Goal: Task Accomplishment & Management: Manage account settings

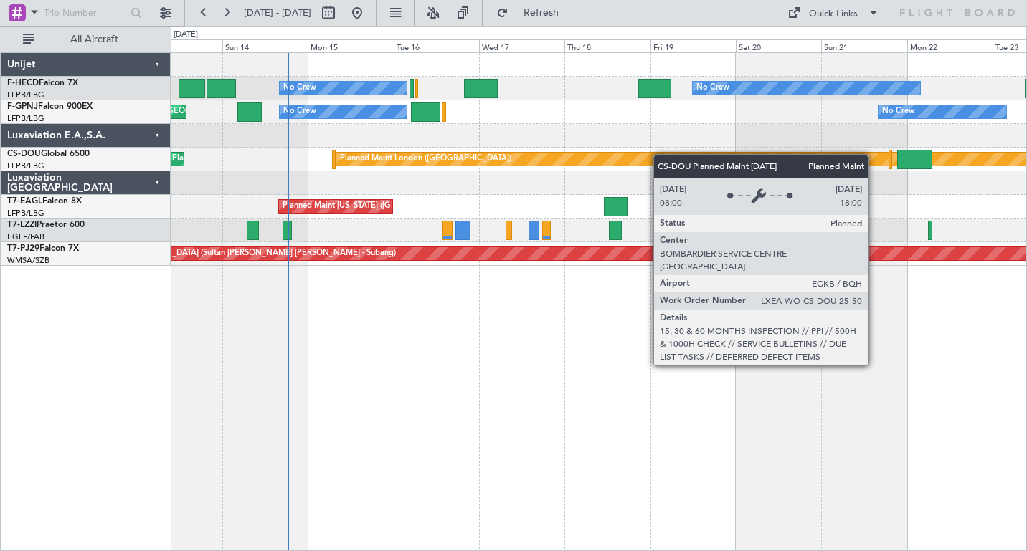
click at [470, 160] on div "No Crew No Crew No Crew Planned Maint [GEOGRAPHIC_DATA] ([GEOGRAPHIC_DATA]) No …" at bounding box center [598, 159] width 855 height 213
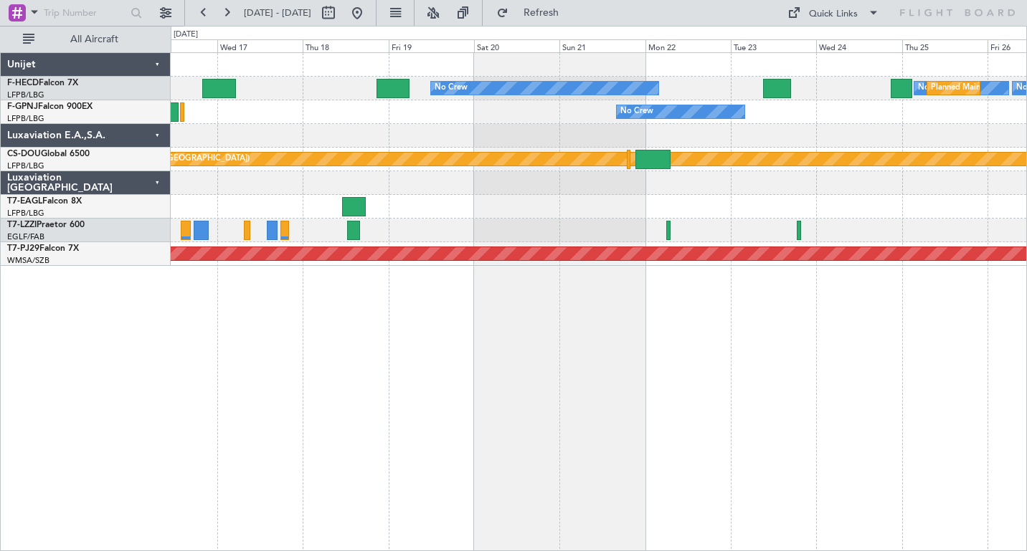
click at [556, 149] on div "No Crew No Crew Planned Maint [GEOGRAPHIC_DATA] ([GEOGRAPHIC_DATA]) No Crew No …" at bounding box center [598, 159] width 855 height 213
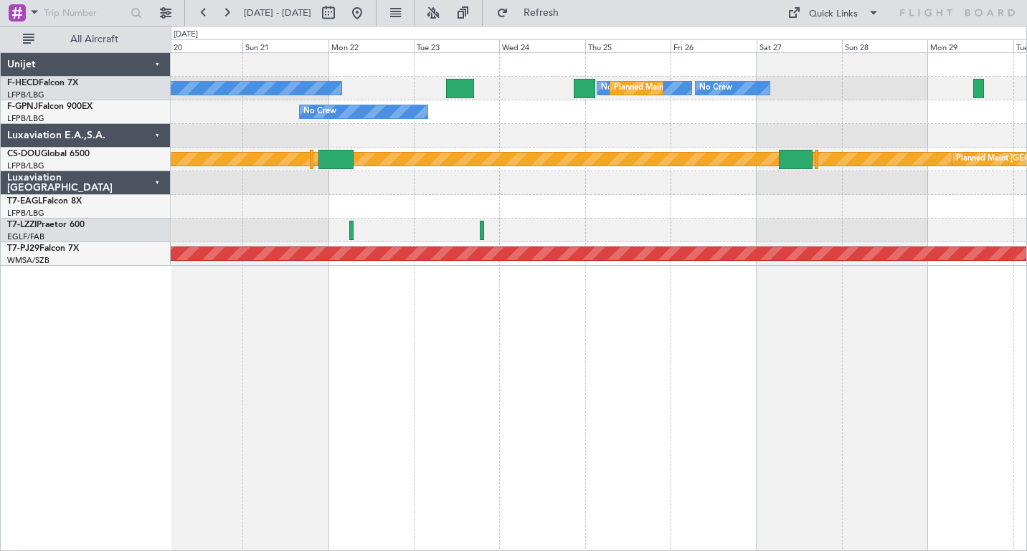
click at [602, 144] on div "No Crew No Crew Planned Maint [GEOGRAPHIC_DATA] ([GEOGRAPHIC_DATA]) No Crew No …" at bounding box center [598, 159] width 855 height 213
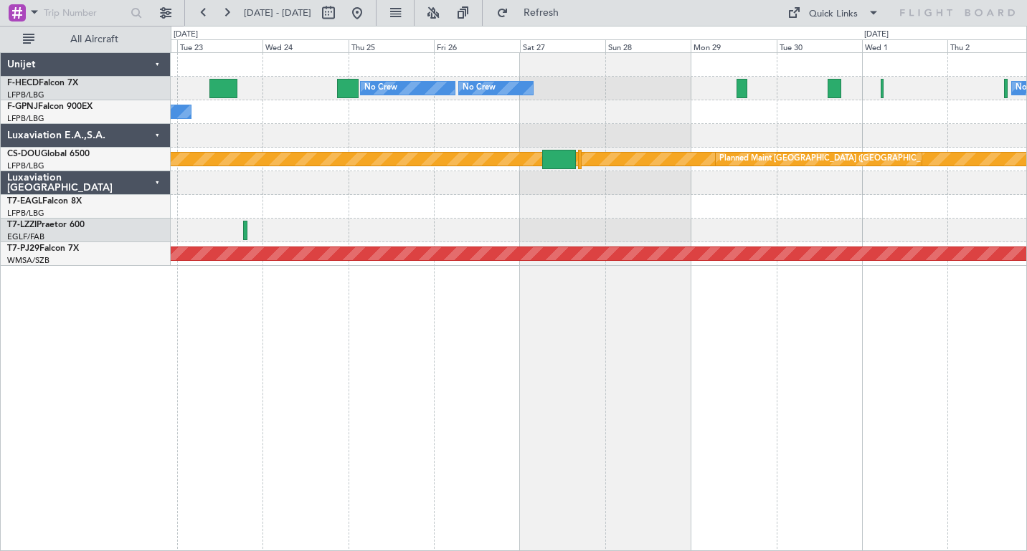
click at [619, 133] on div at bounding box center [598, 136] width 855 height 24
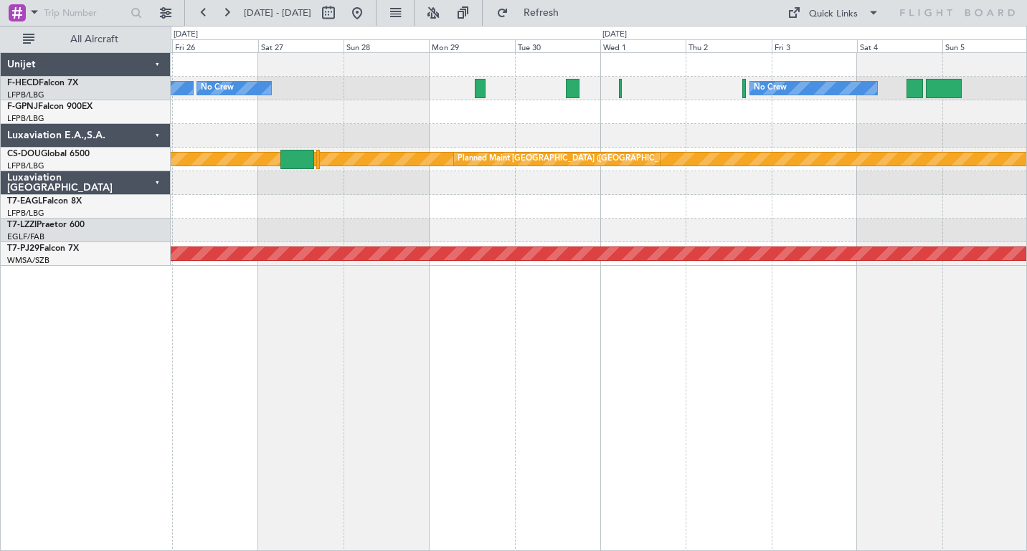
click at [640, 122] on div "No Crew No Crew No Crew Planned Maint [GEOGRAPHIC_DATA] ([GEOGRAPHIC_DATA]) Pla…" at bounding box center [598, 159] width 855 height 213
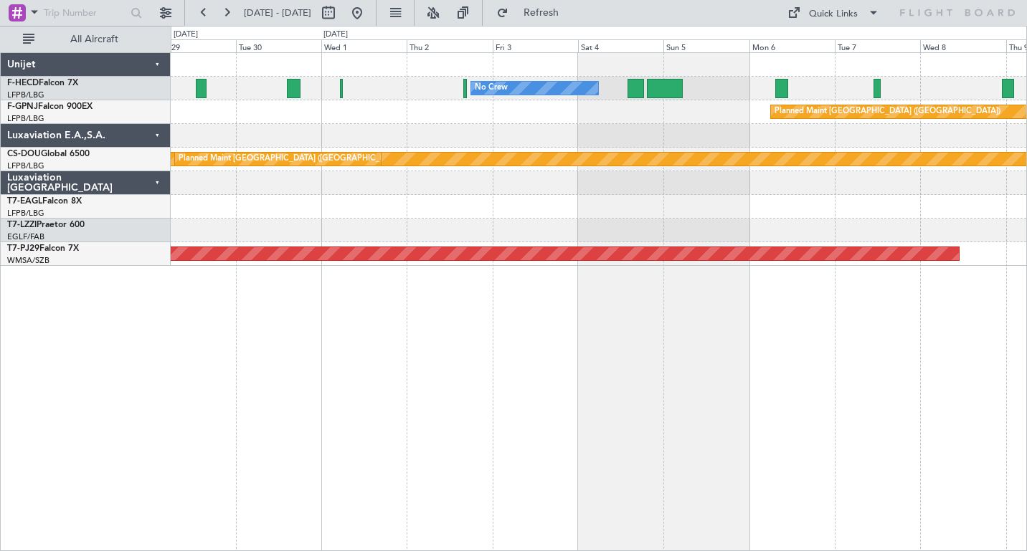
click at [405, 144] on div "No Crew No Crew No Crew Planned Maint [GEOGRAPHIC_DATA] ([GEOGRAPHIC_DATA]) Pla…" at bounding box center [598, 159] width 855 height 213
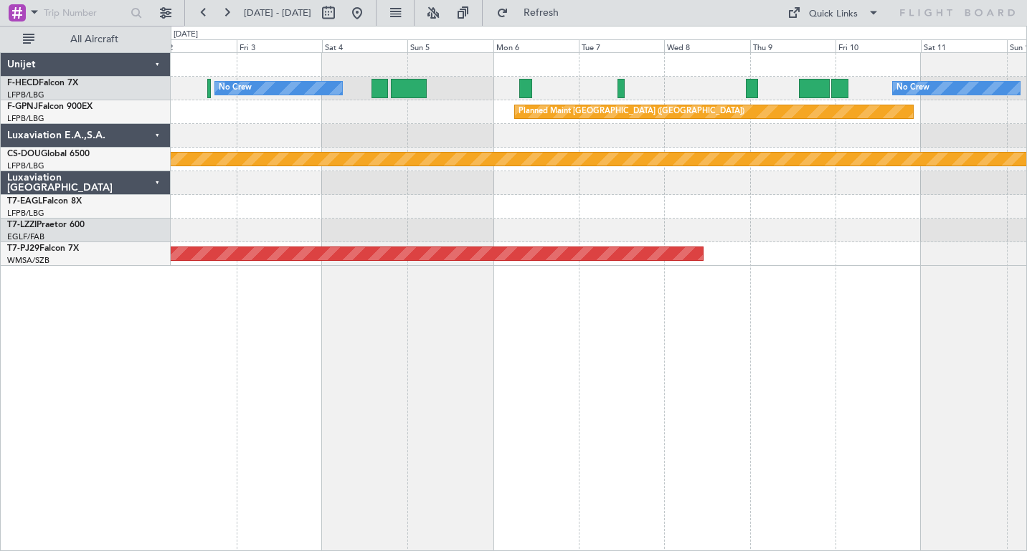
click at [333, 137] on div "No Crew No Crew Planned Maint [GEOGRAPHIC_DATA] ([GEOGRAPHIC_DATA]) Planned Mai…" at bounding box center [598, 159] width 855 height 213
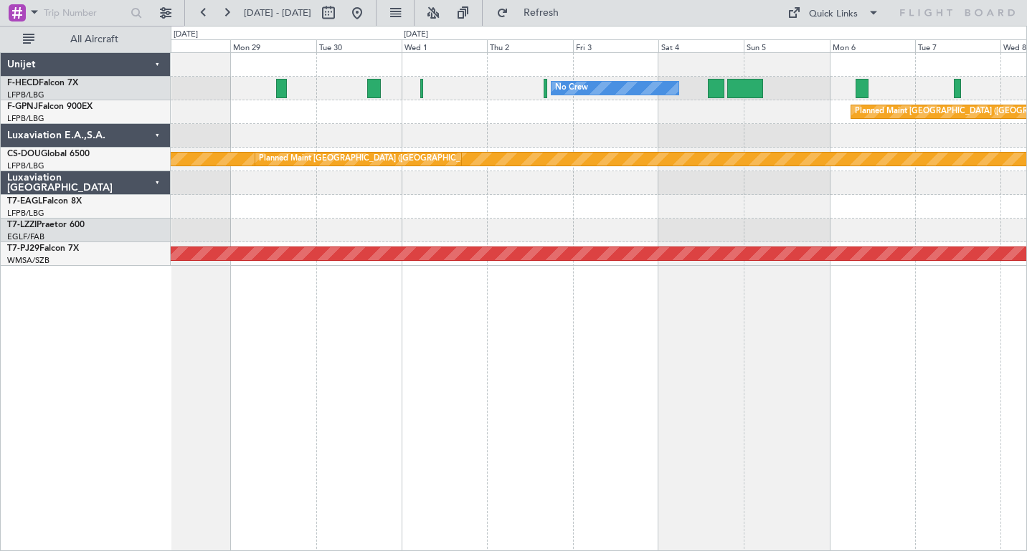
click at [660, 120] on div "No Crew No Crew No Crew No Crew Planned Maint [GEOGRAPHIC_DATA] ([GEOGRAPHIC_DA…" at bounding box center [598, 159] width 855 height 213
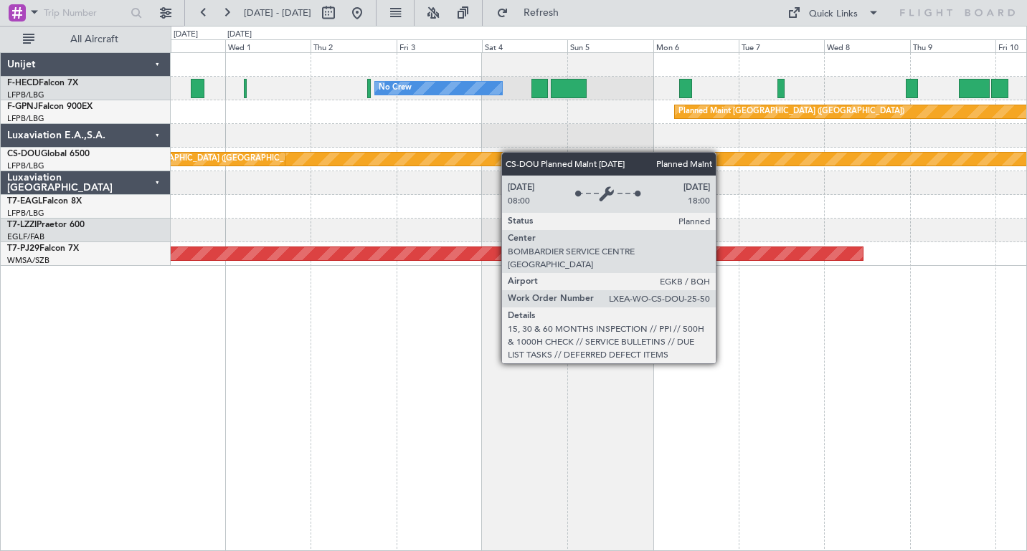
click at [485, 152] on div "No Crew No Crew Planned Maint [GEOGRAPHIC_DATA] ([GEOGRAPHIC_DATA]) Planned Mai…" at bounding box center [598, 159] width 855 height 213
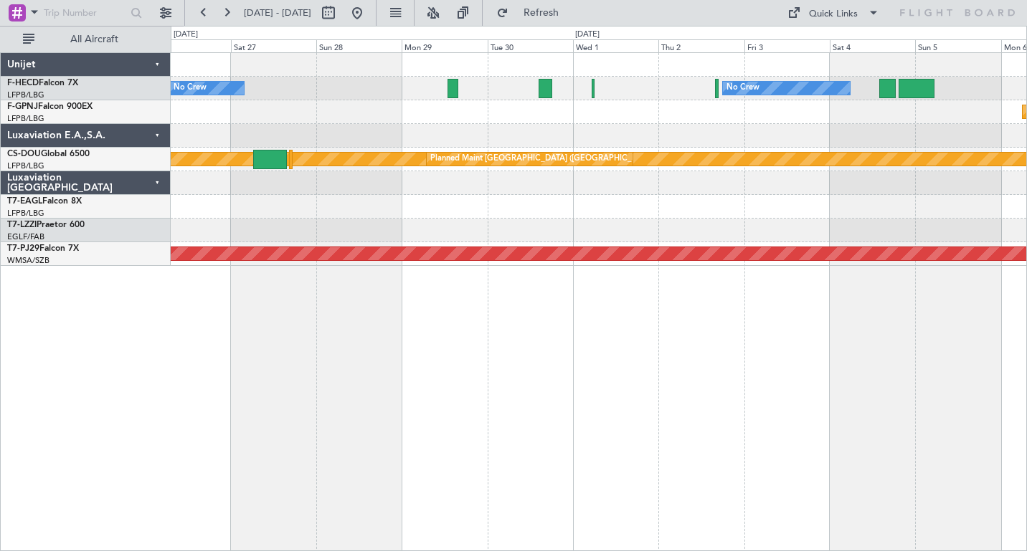
click at [724, 108] on div "Planned Maint [GEOGRAPHIC_DATA] ([GEOGRAPHIC_DATA])" at bounding box center [598, 112] width 855 height 24
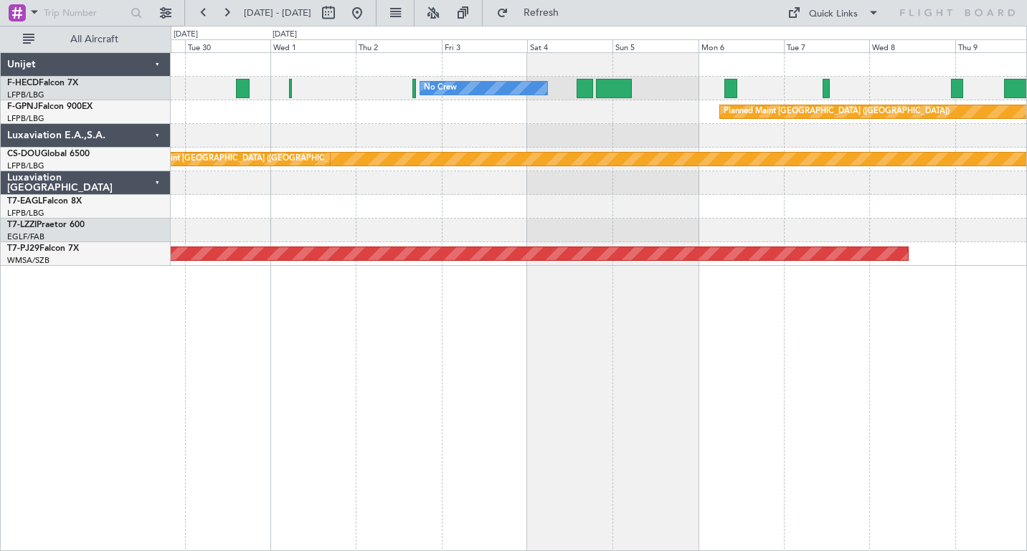
click at [366, 145] on div "No Crew No Crew Planned Maint [GEOGRAPHIC_DATA] ([GEOGRAPHIC_DATA]) Planned Mai…" at bounding box center [598, 159] width 855 height 213
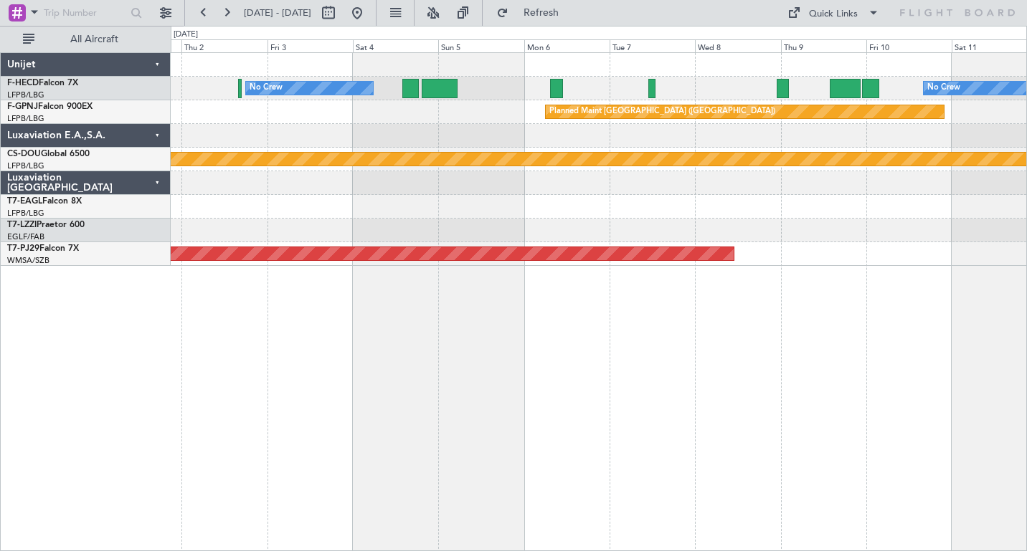
click at [506, 132] on div at bounding box center [598, 136] width 855 height 24
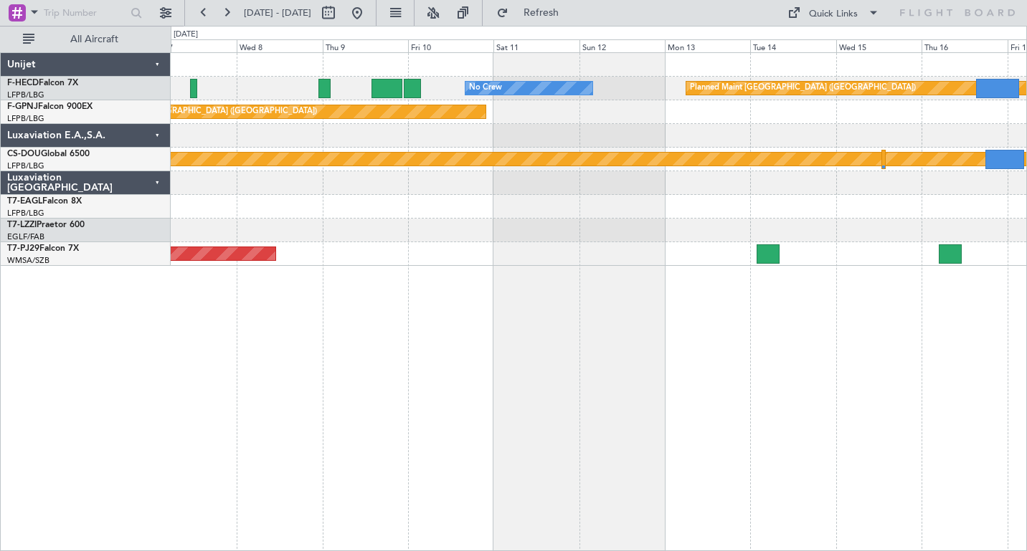
click at [297, 195] on div "No Crew Planned Maint [GEOGRAPHIC_DATA] ([GEOGRAPHIC_DATA]) Planned Maint [GEOG…" at bounding box center [598, 159] width 855 height 213
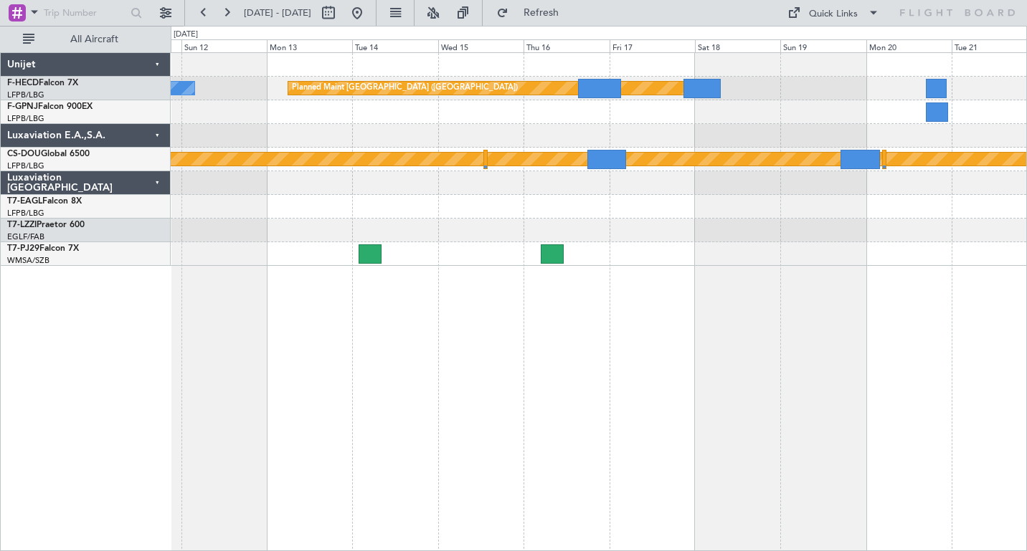
click at [488, 182] on div at bounding box center [598, 183] width 855 height 24
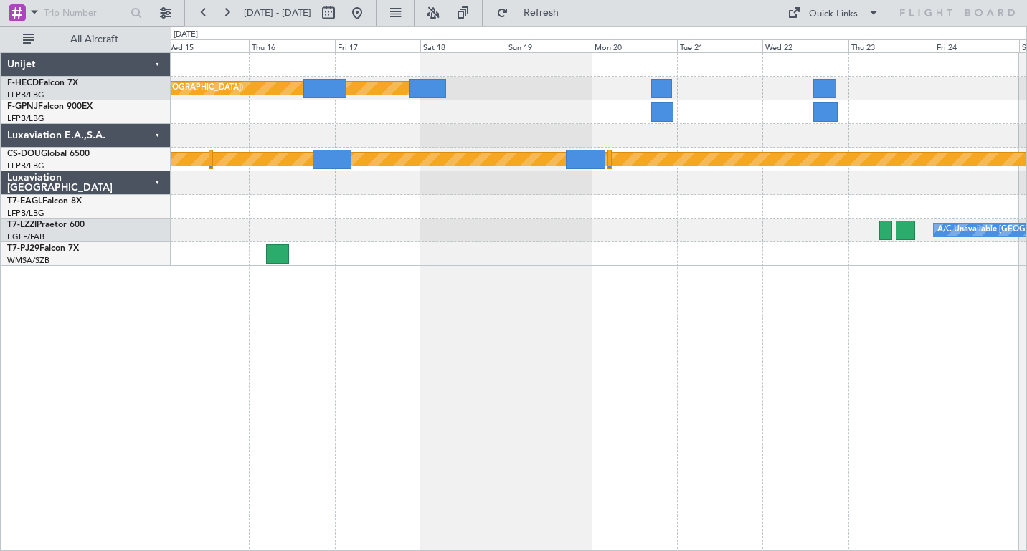
click at [431, 125] on div at bounding box center [598, 136] width 855 height 24
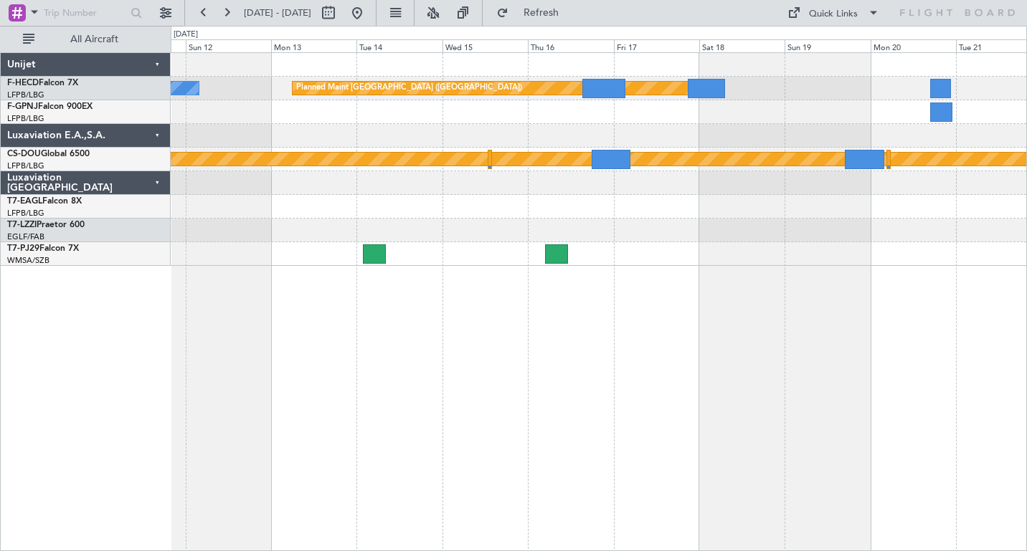
click at [909, 127] on div at bounding box center [598, 136] width 855 height 24
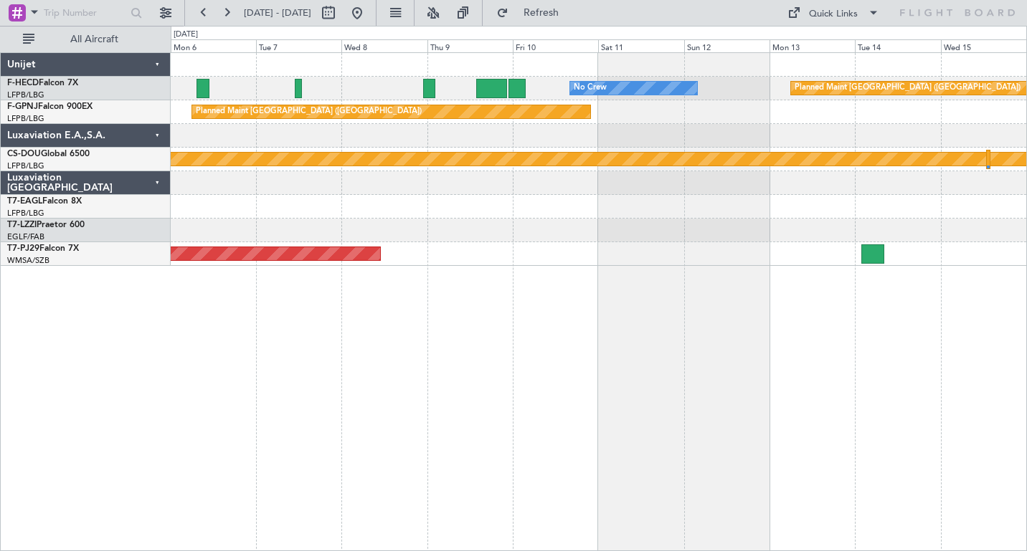
click at [915, 74] on div "Planned Maint [GEOGRAPHIC_DATA] ([GEOGRAPHIC_DATA]) No Crew No Crew Planned Mai…" at bounding box center [598, 159] width 855 height 213
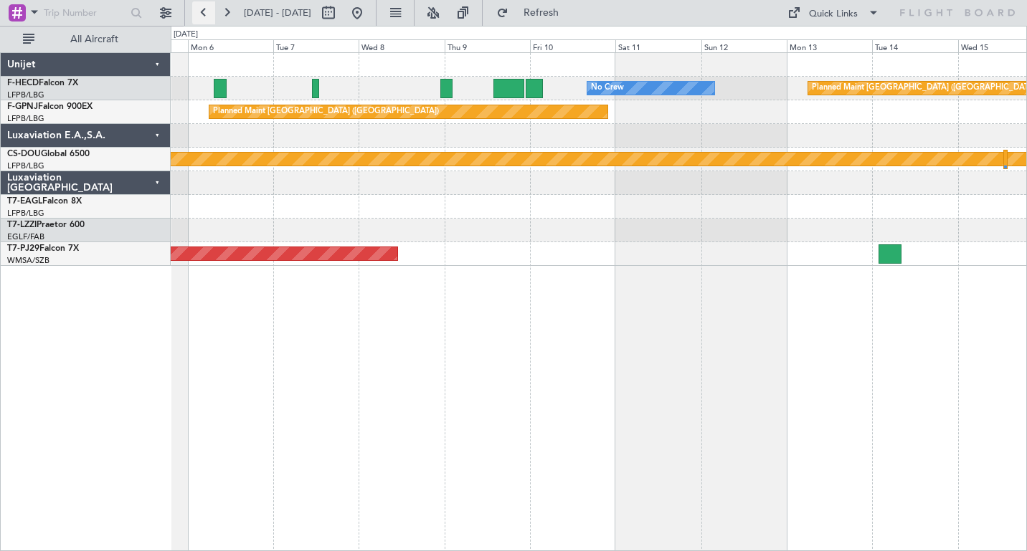
click at [202, 16] on button at bounding box center [203, 12] width 23 height 23
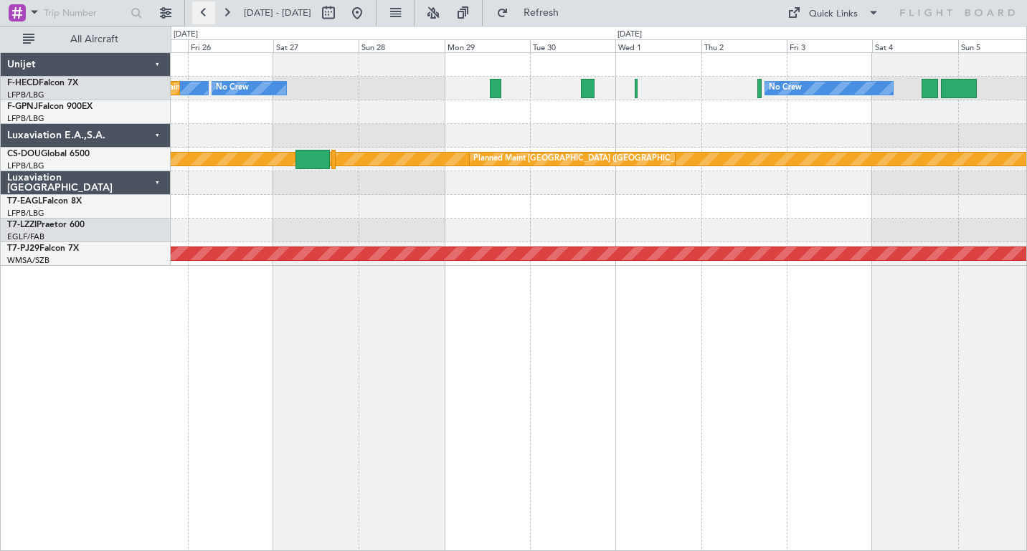
click at [202, 16] on button at bounding box center [203, 12] width 23 height 23
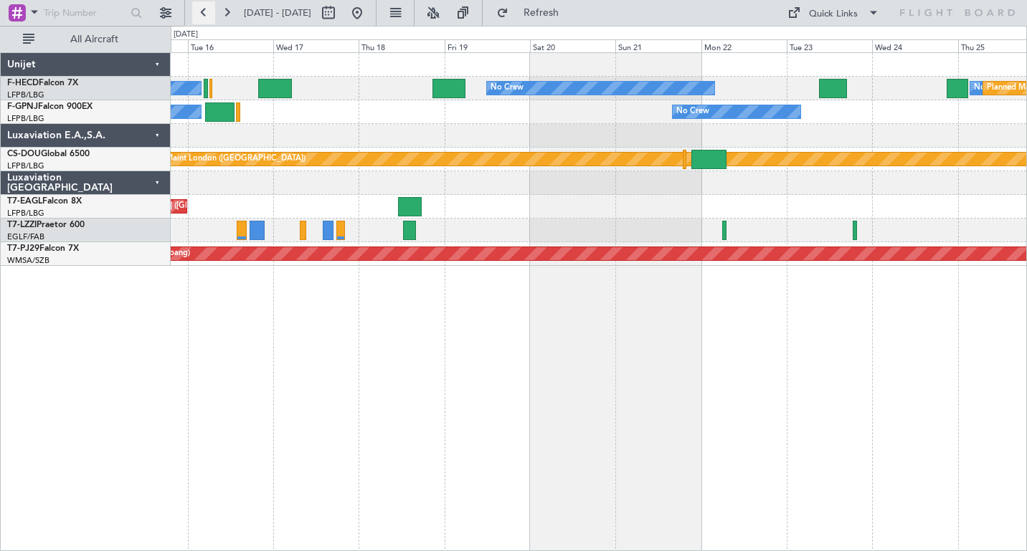
click at [202, 11] on button at bounding box center [203, 12] width 23 height 23
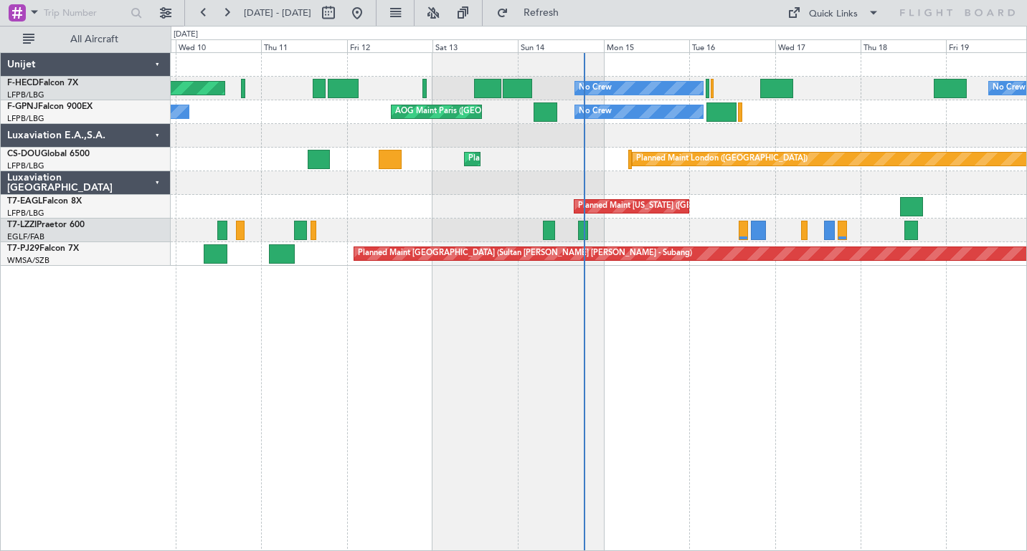
click at [386, 222] on div "Planned Maint [GEOGRAPHIC_DATA] ([GEOGRAPHIC_DATA]) No Crew No Crew No Crew No …" at bounding box center [598, 159] width 855 height 213
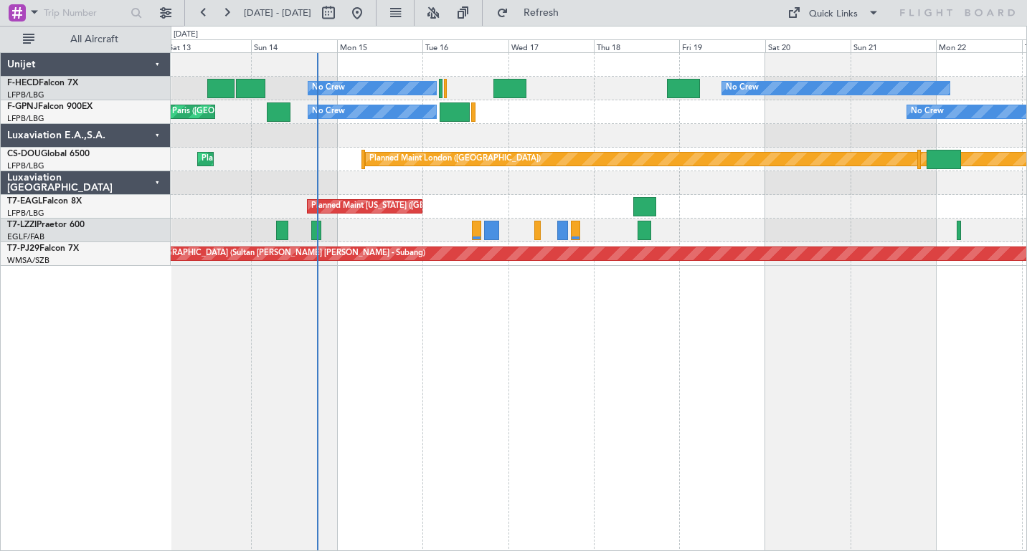
click at [449, 184] on div at bounding box center [598, 183] width 855 height 24
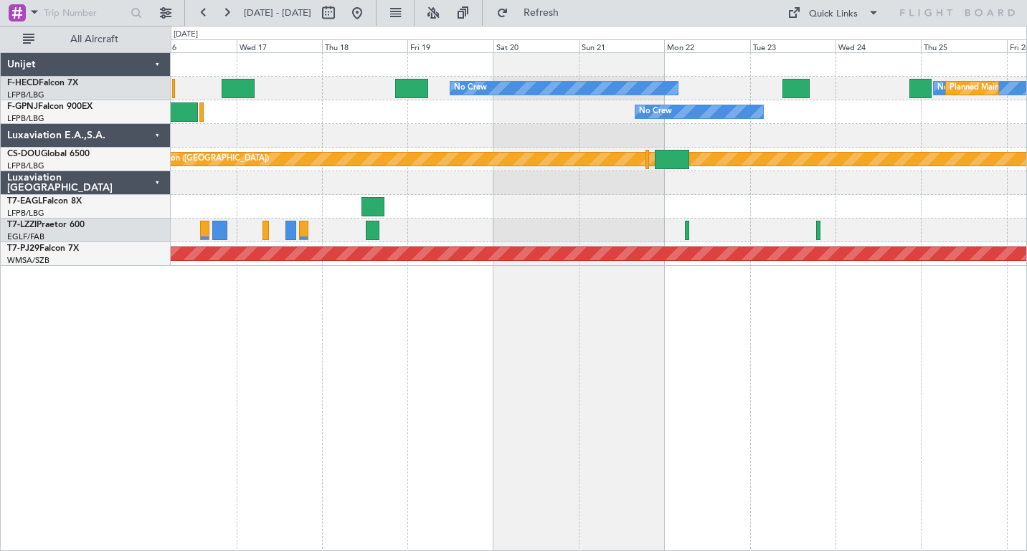
click at [471, 191] on div at bounding box center [598, 183] width 855 height 24
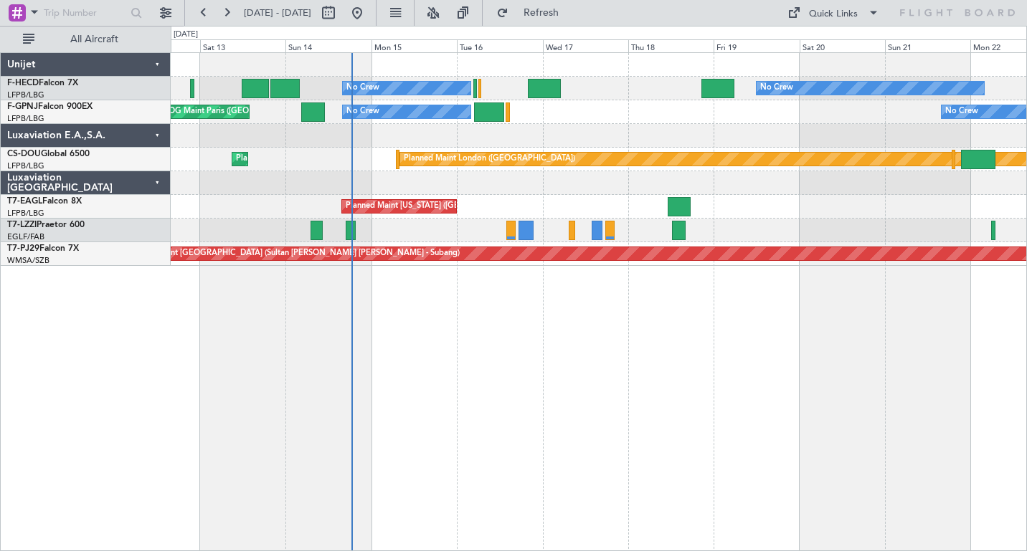
click at [727, 198] on div "Planned Maint [US_STATE] ([GEOGRAPHIC_DATA])" at bounding box center [598, 207] width 855 height 24
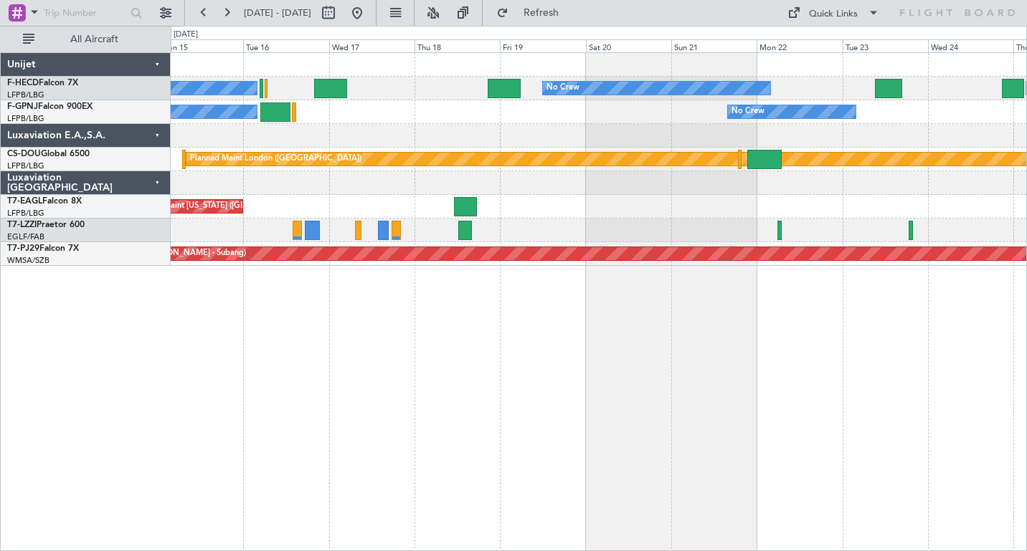
click at [439, 177] on div at bounding box center [598, 183] width 855 height 24
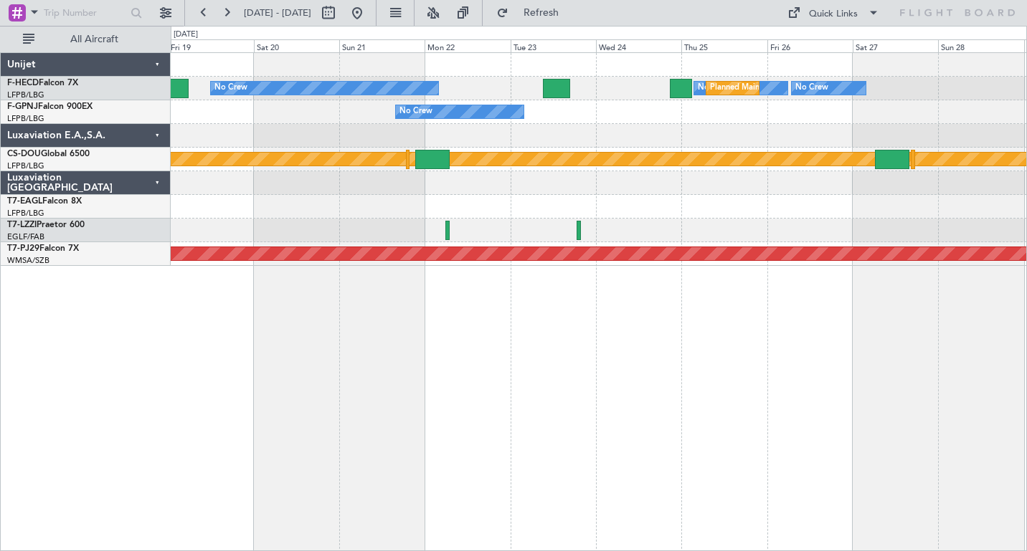
click at [501, 189] on div at bounding box center [598, 183] width 855 height 24
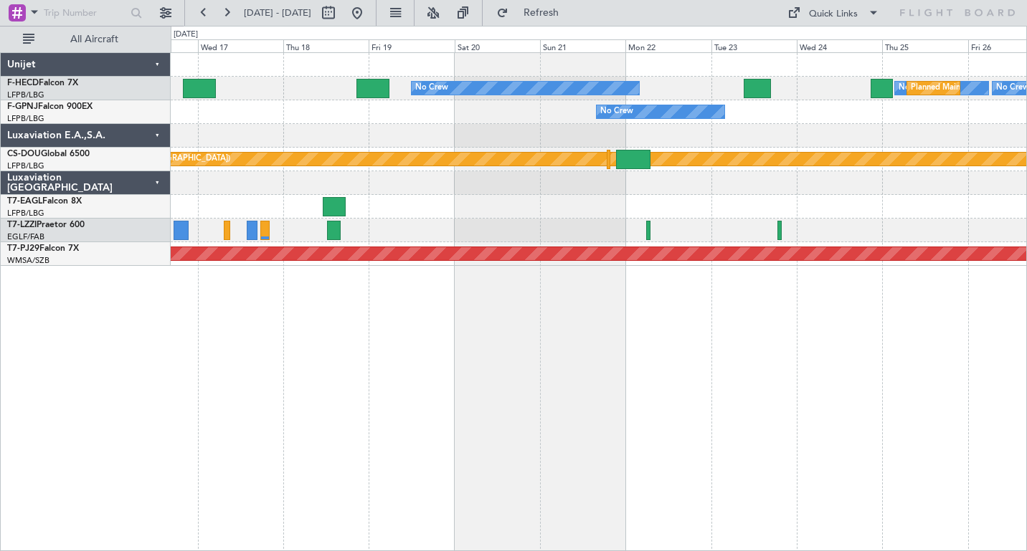
click at [538, 176] on div at bounding box center [598, 183] width 855 height 24
